Goal: Ask a question

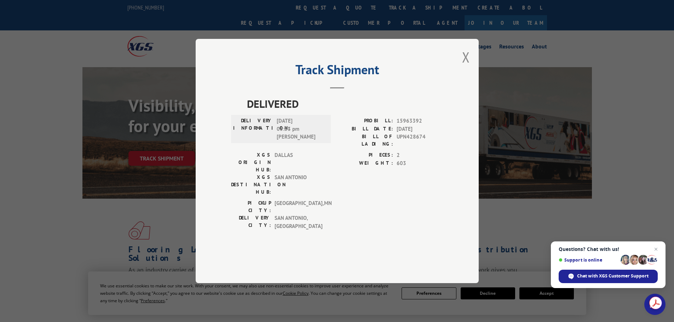
click at [421, 78] on h2 "Track Shipment" at bounding box center [337, 71] width 212 height 13
click at [414, 125] on span "15963392" at bounding box center [420, 121] width 47 height 8
copy span "15963392"
click at [621, 273] on span "Chat with XGS Customer Support" at bounding box center [612, 276] width 71 height 6
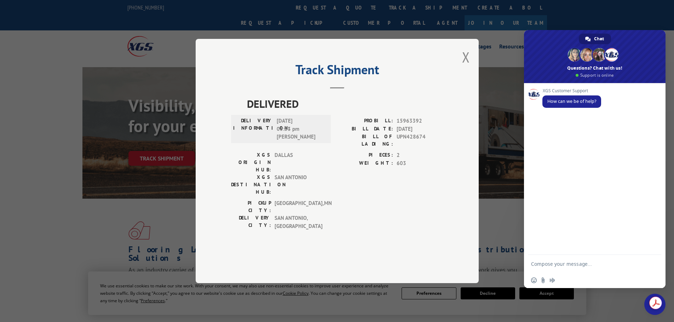
click at [591, 265] on textarea "Compose your message..." at bounding box center [587, 264] width 113 height 18
type textarea "Hello. I am missing 1 pallet from ProBill 15963392"
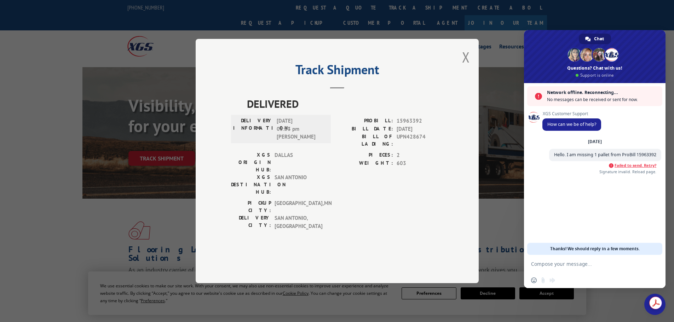
click at [635, 163] on span "Failed to send. Retry?" at bounding box center [635, 165] width 42 height 5
click at [638, 166] on div "XGS Customer Support How can we be of help? [DATE] Hello. I am missing 1 pallet…" at bounding box center [594, 169] width 141 height 172
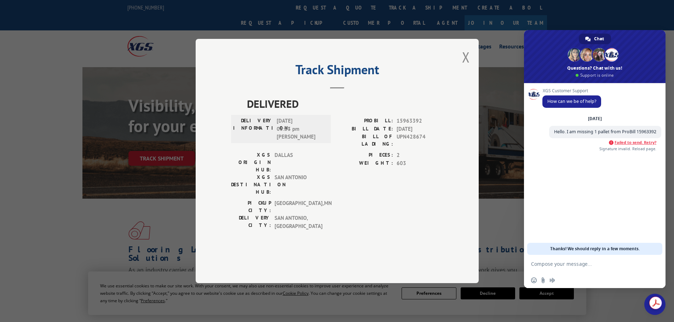
click at [638, 142] on span "Failed to send. Retry?" at bounding box center [635, 142] width 42 height 5
